Goal: Task Accomplishment & Management: Manage account settings

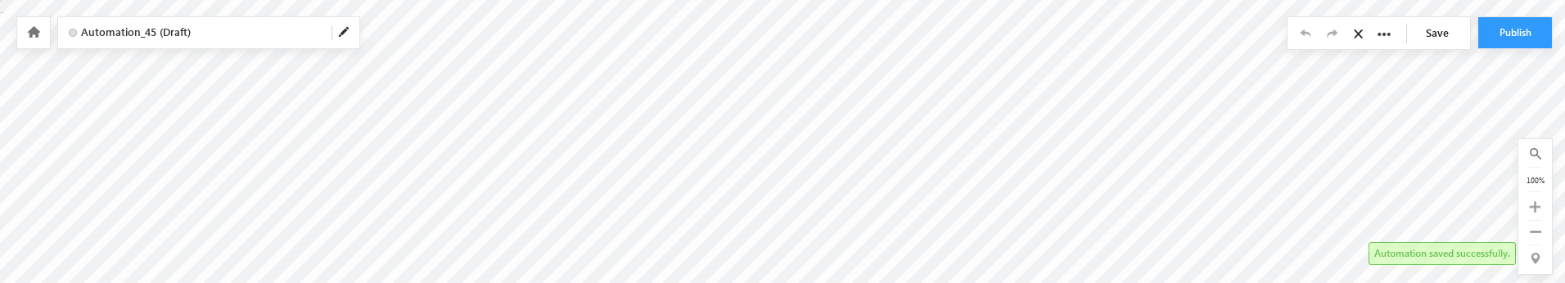
click at [33, 29] on icon at bounding box center [33, 31] width 13 height 11
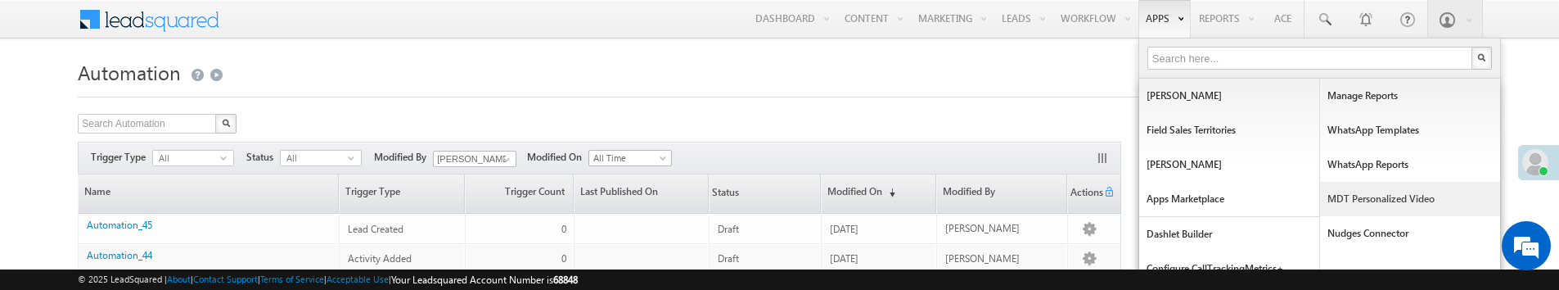
click at [1360, 200] on link "MDT Personalized Video" at bounding box center [1410, 199] width 180 height 34
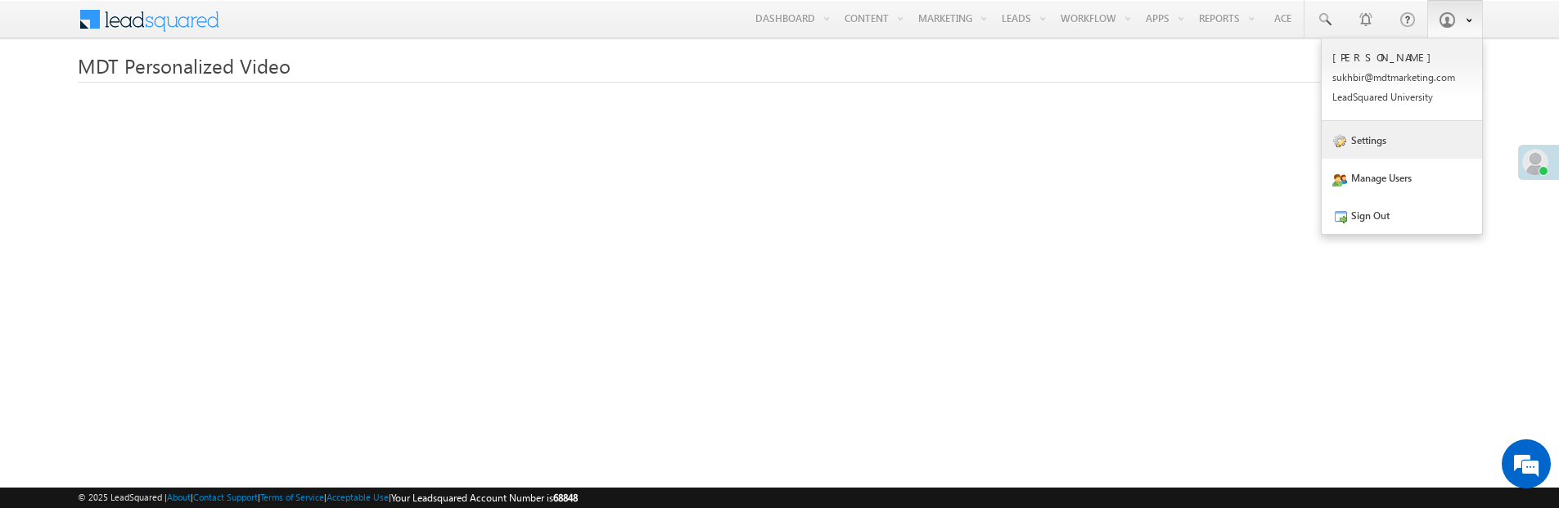
click at [1372, 142] on link "Settings" at bounding box center [1401, 140] width 160 height 38
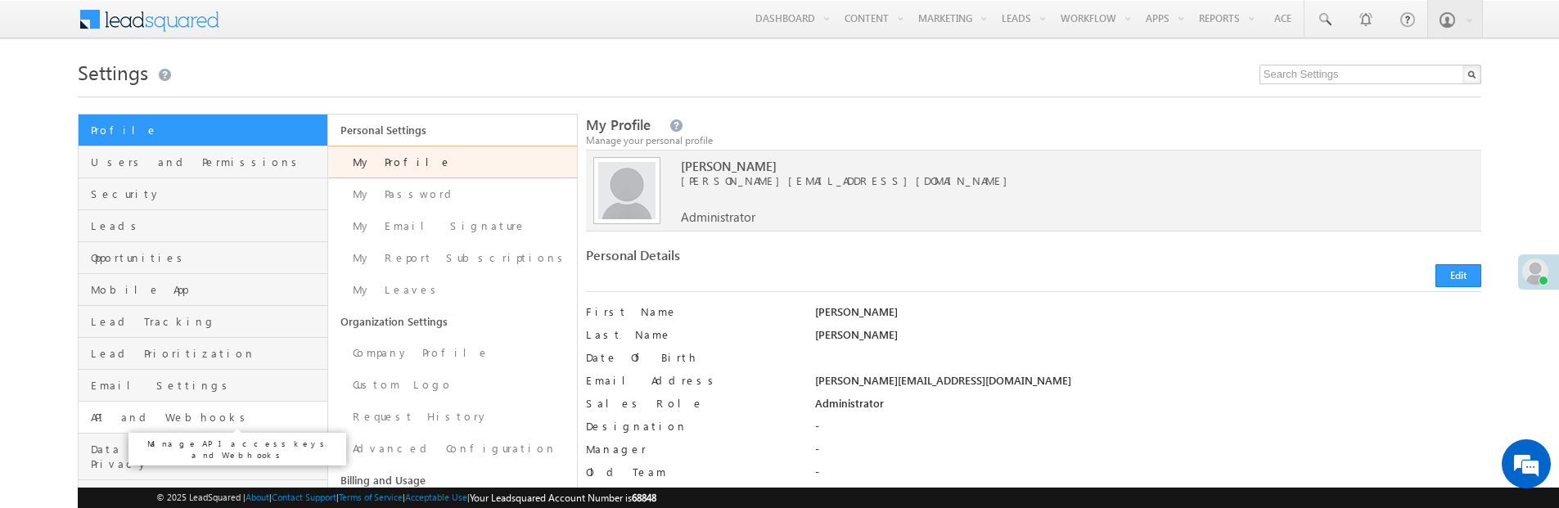
click at [153, 415] on span "API and Webhooks" at bounding box center [207, 417] width 232 height 15
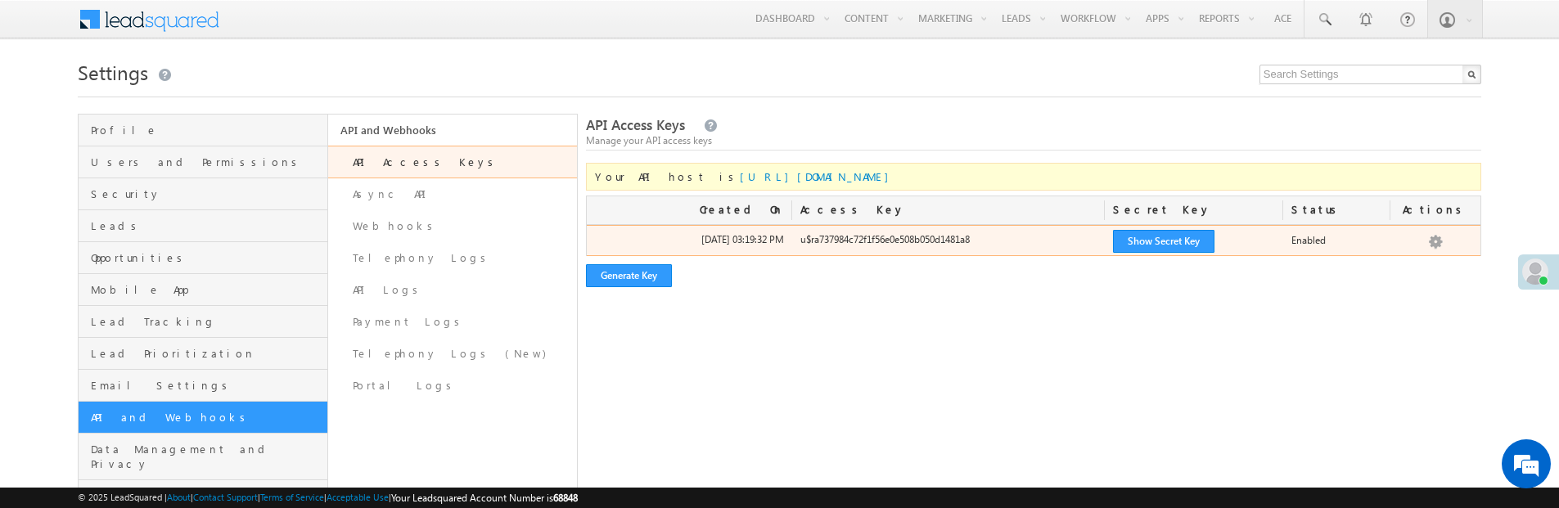
drag, startPoint x: 801, startPoint y: 241, endPoint x: 982, endPoint y: 241, distance: 180.8
click at [982, 241] on div "u$ra737984c72f1f56e0e508b050d1481a8" at bounding box center [948, 243] width 313 height 23
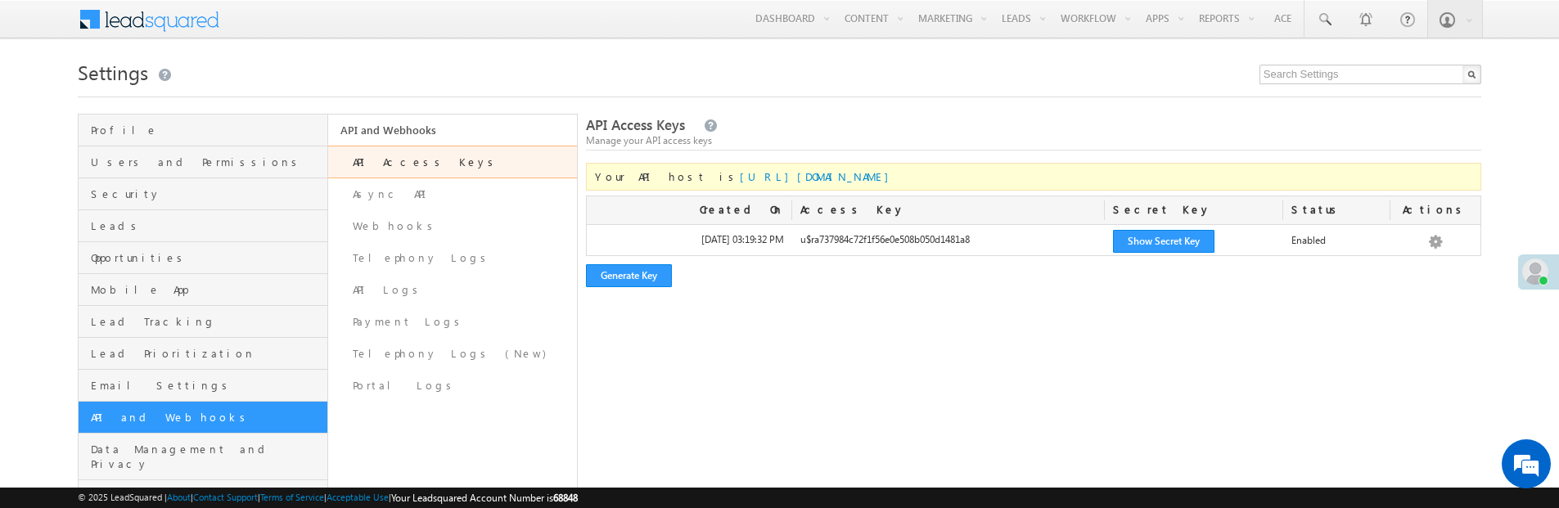
copy div "u$ra737984c72f1f56e0e508b050d1481a8"
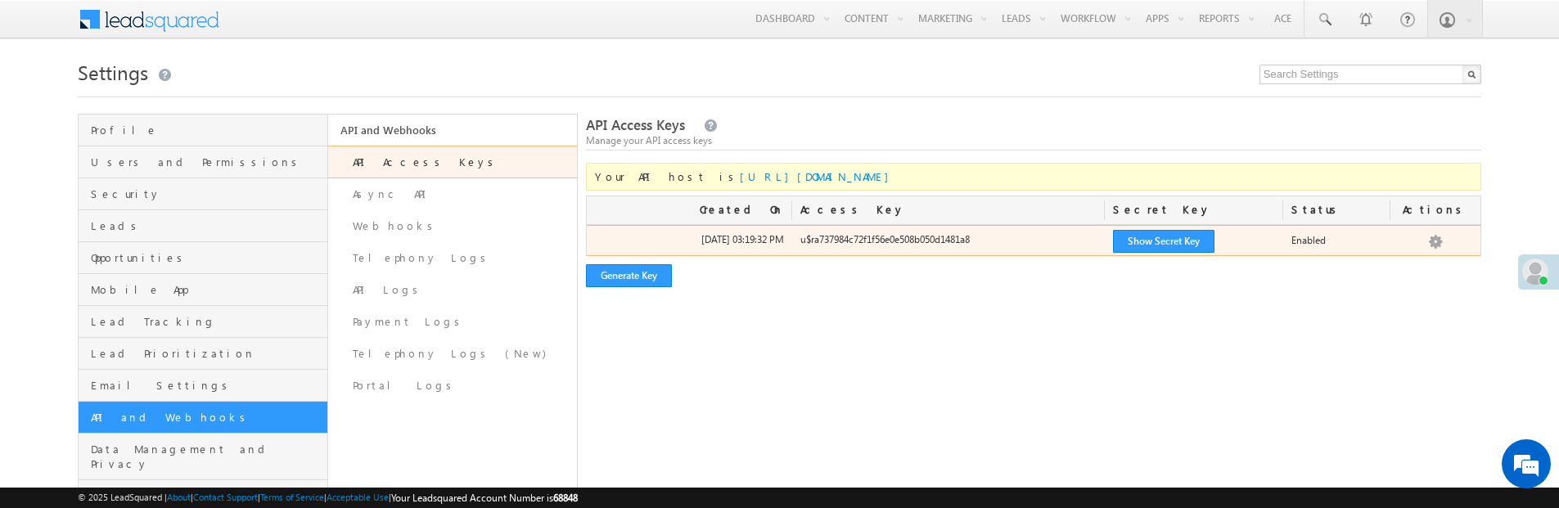
click at [802, 237] on div "u$ra737984c72f1f56e0e508b050d1481a8" at bounding box center [948, 243] width 313 height 23
click at [1159, 240] on button "Show Secret Key" at bounding box center [1163, 241] width 101 height 23
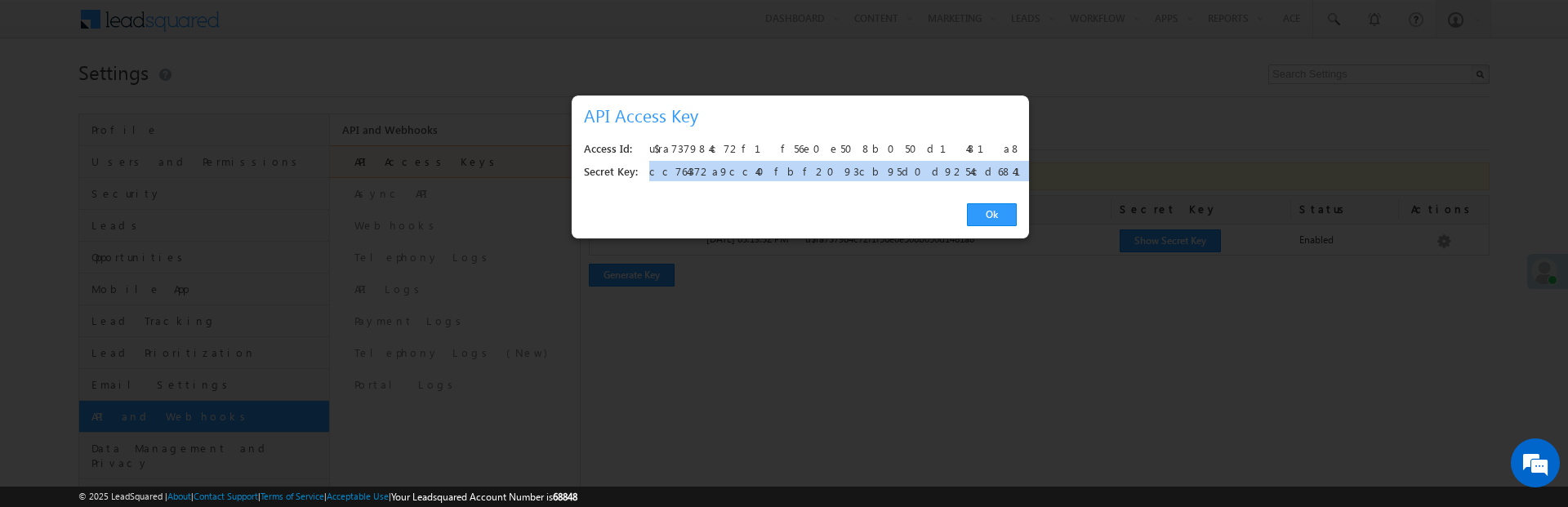
drag, startPoint x: 651, startPoint y: 169, endPoint x: 883, endPoint y: 169, distance: 232.0
click at [883, 169] on div "cc764372a9cc40fbf2093cb95d0d9254cd6841a7" at bounding box center [828, 172] width 358 height 23
click at [1014, 221] on link "Ok" at bounding box center [992, 215] width 50 height 23
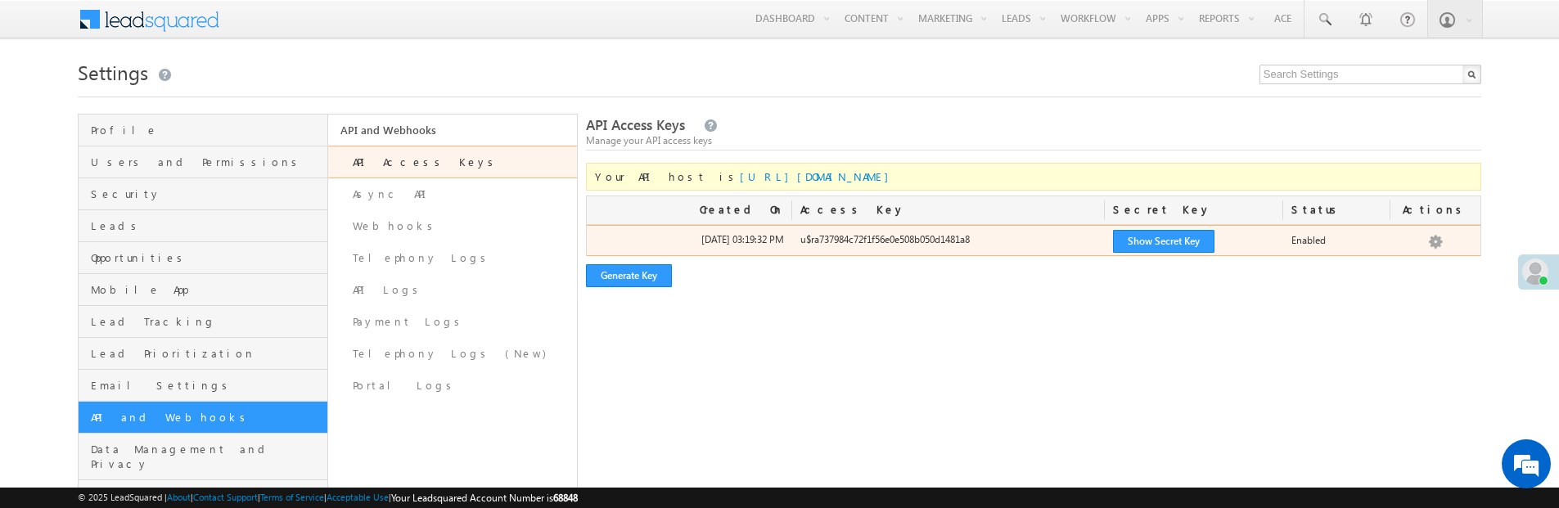
drag, startPoint x: 799, startPoint y: 242, endPoint x: 979, endPoint y: 241, distance: 179.2
click at [979, 241] on div "u$ra737984c72f1f56e0e508b050d1481a8" at bounding box center [948, 243] width 313 height 23
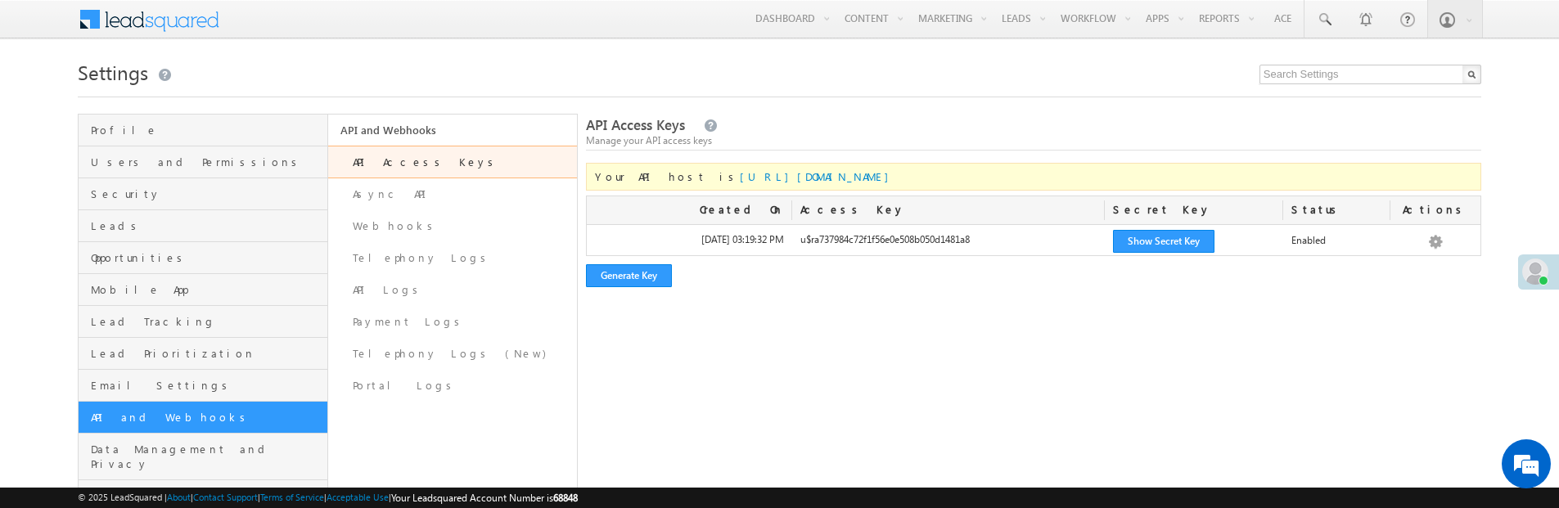
drag, startPoint x: 1292, startPoint y: 244, endPoint x: 1251, endPoint y: 318, distance: 85.0
click at [1328, 246] on div "Enabled" at bounding box center [1336, 243] width 107 height 23
click at [789, 314] on div "API Access Keys Manage your API access keys Your API host is [URL][DOMAIN_NAME]…" at bounding box center [1033, 361] width 895 height 495
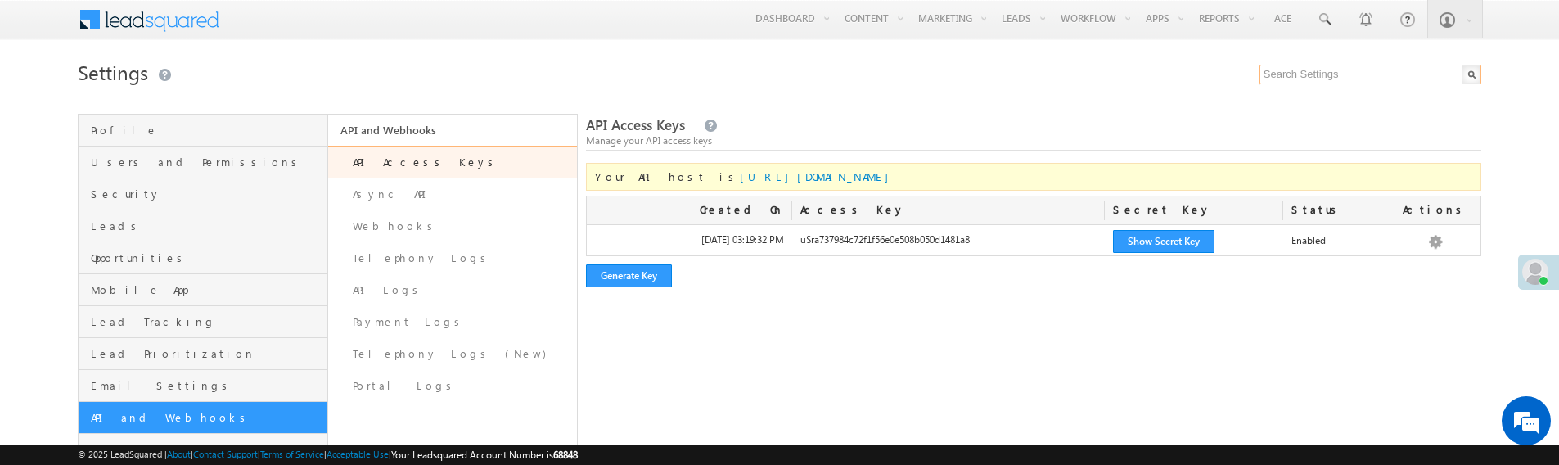
click at [1311, 75] on input "text" at bounding box center [1370, 75] width 222 height 20
click at [871, 111] on div "Settings Profile Users and Permissions Security Leads Opportunities Mobile App …" at bounding box center [779, 332] width 1403 height 554
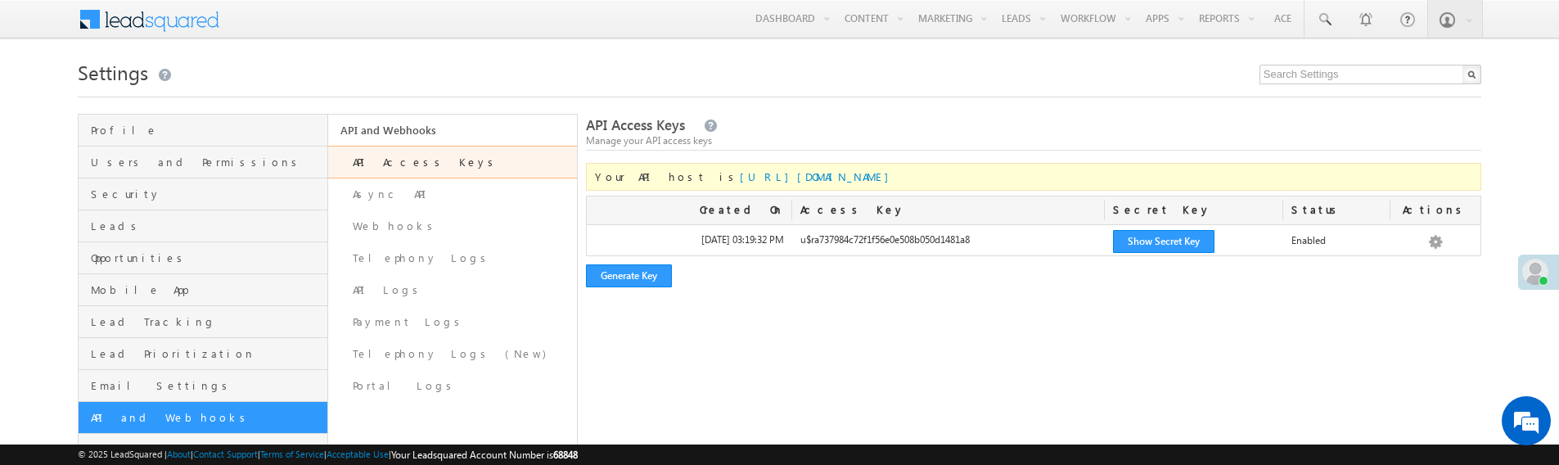
click at [871, 111] on div "Settings Profile Users and Permissions Security Leads Opportunities Mobile App …" at bounding box center [779, 332] width 1403 height 554
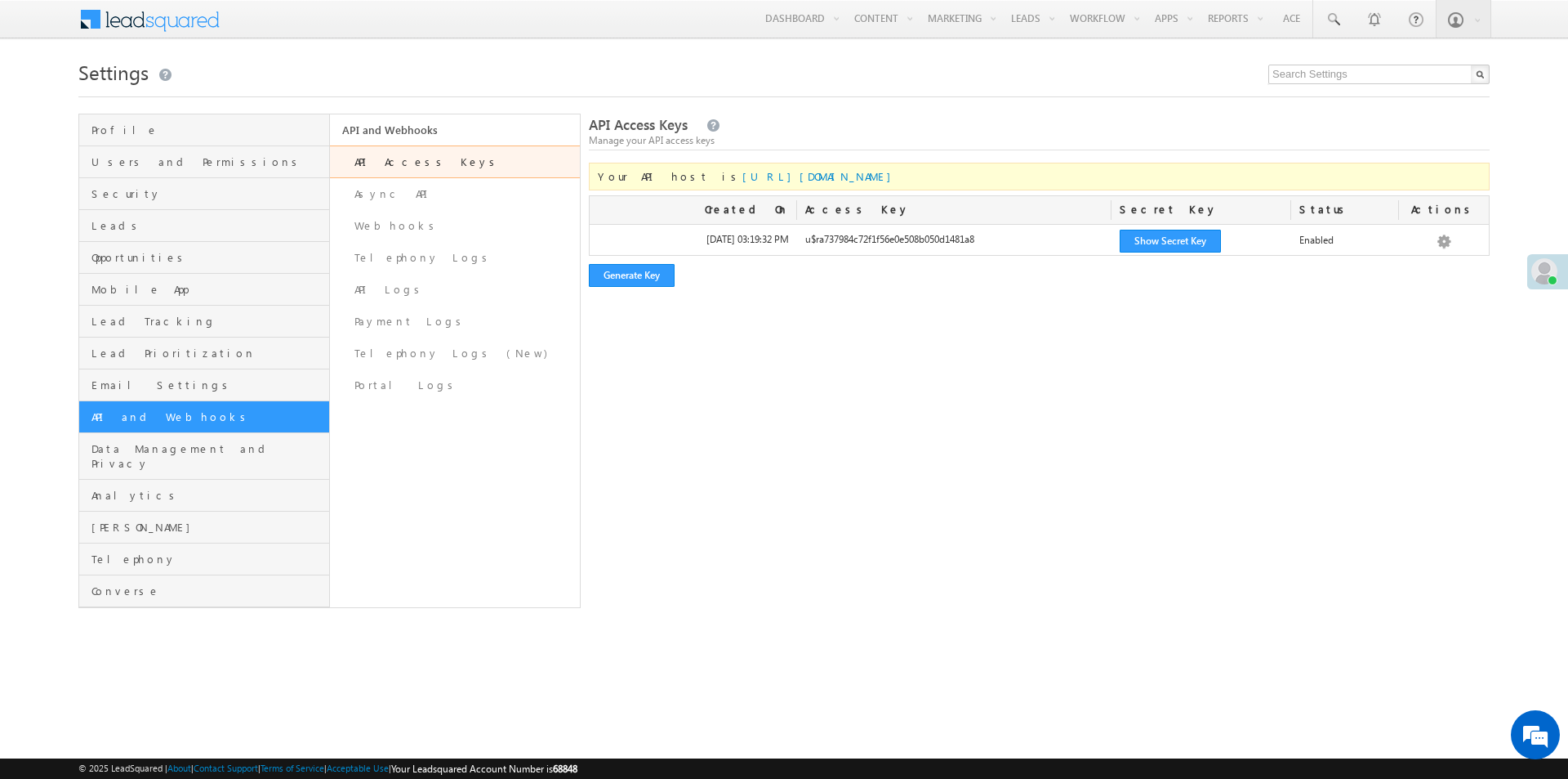
click at [884, 419] on div "API Access Keys Manage your API access keys Your API host is [URL][DOMAIN_NAME]…" at bounding box center [1039, 361] width 901 height 494
click at [1009, 70] on h1 "Settings" at bounding box center [784, 71] width 1411 height 32
